Goal: Task Accomplishment & Management: Use online tool/utility

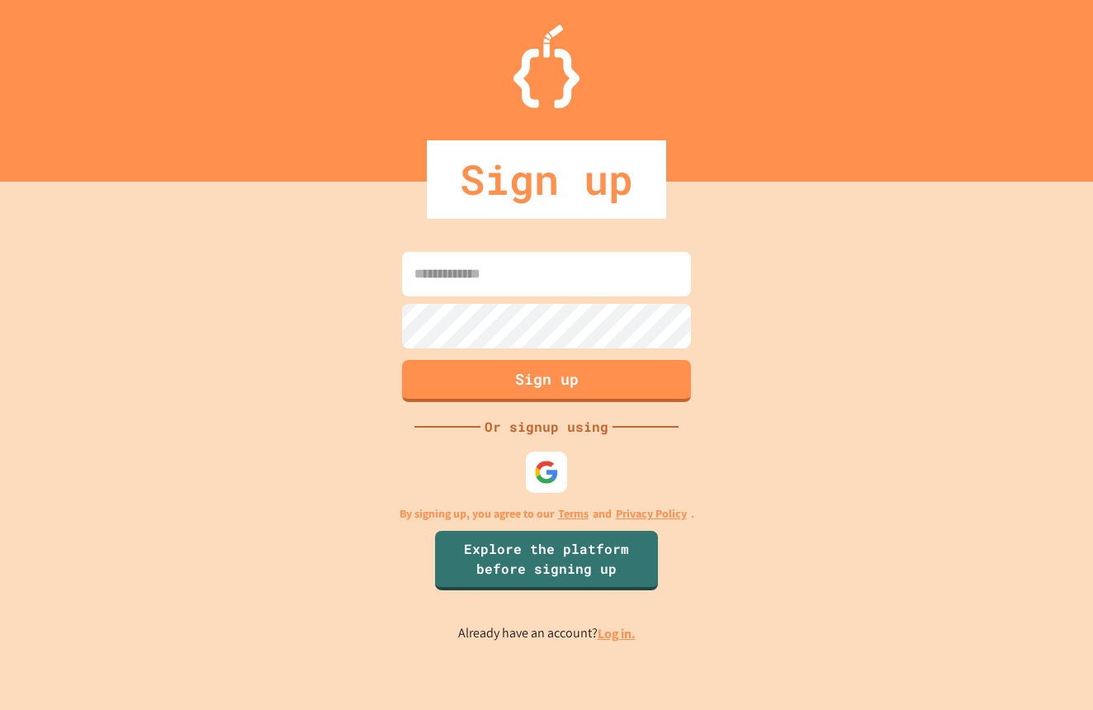
click at [437, 269] on input at bounding box center [546, 274] width 289 height 45
click at [540, 462] on img at bounding box center [546, 472] width 27 height 27
click at [542, 470] on img at bounding box center [546, 472] width 27 height 27
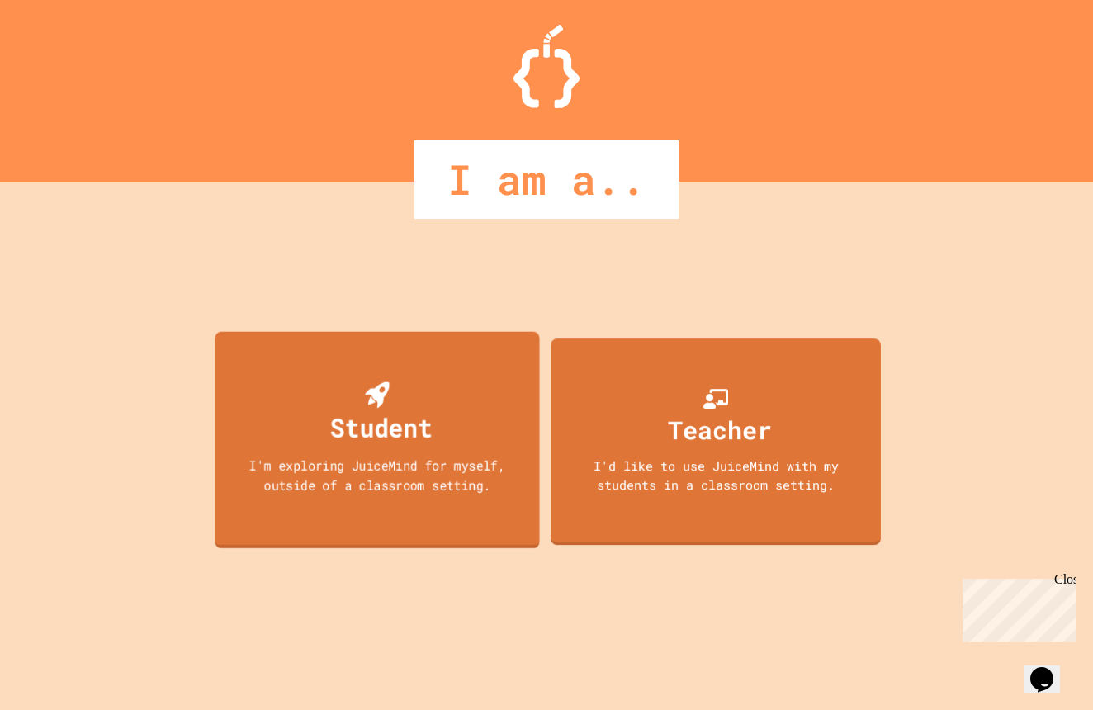
click at [397, 368] on div "Student I'm exploring JuiceMind for myself, outside of a classroom setting." at bounding box center [377, 440] width 325 height 217
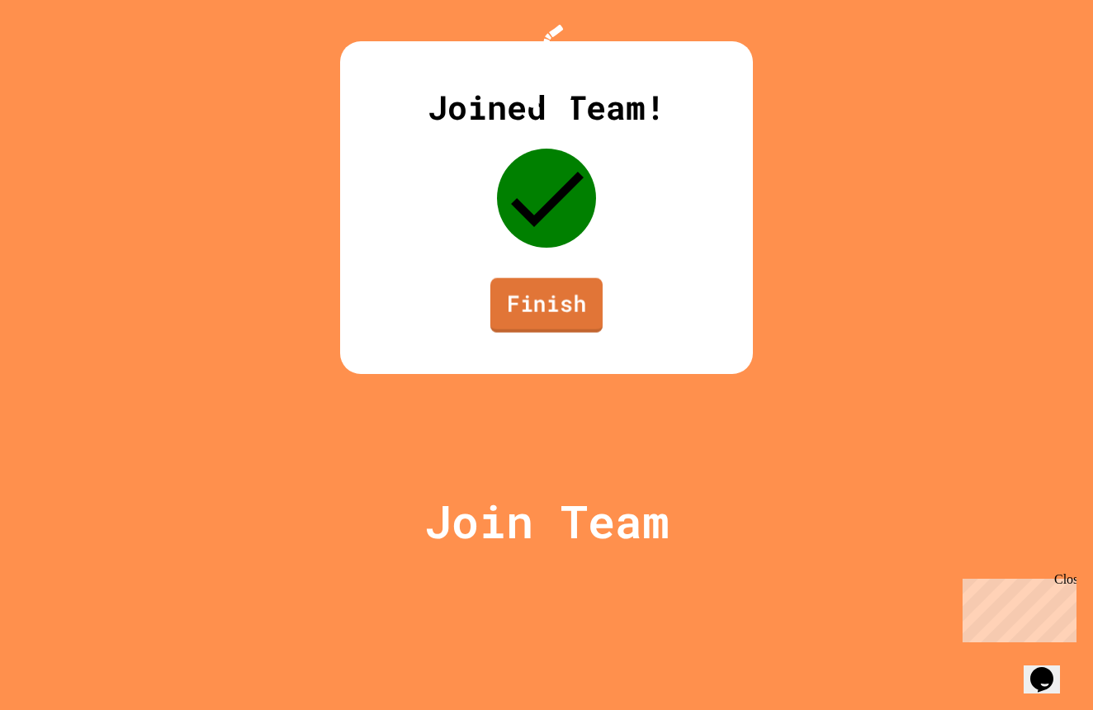
click at [577, 333] on link "Finish" at bounding box center [546, 305] width 112 height 54
